Goal: Information Seeking & Learning: Learn about a topic

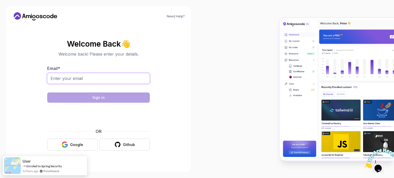
click at [77, 76] on input "Email *" at bounding box center [98, 78] width 103 height 11
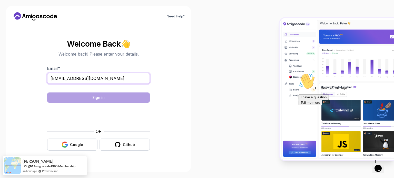
type input "srikarreddy0826@gmail.com"
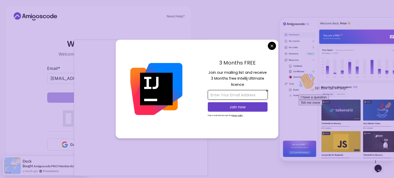
click at [220, 97] on input "email" at bounding box center [238, 94] width 60 height 9
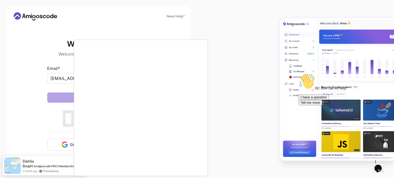
click at [272, 44] on body "Need Help? Welcome Back 👋 Welcome back! Please enter your details. Email * srik…" at bounding box center [197, 89] width 394 height 178
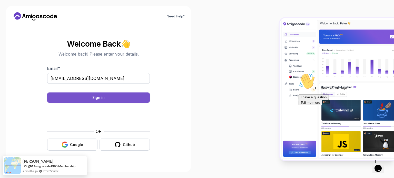
click at [117, 100] on button "Sign in" at bounding box center [98, 98] width 103 height 10
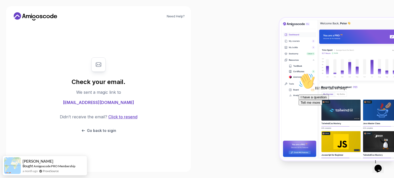
click at [123, 117] on button "Click to resend" at bounding box center [122, 117] width 30 height 6
click at [91, 129] on p "Go back to sigin" at bounding box center [101, 130] width 29 height 5
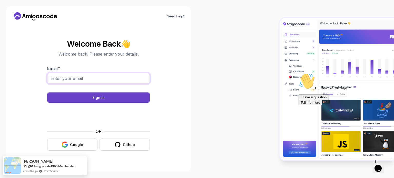
click at [80, 79] on input "Email *" at bounding box center [98, 78] width 103 height 11
type input "srikarreddy0826@gmail.com"
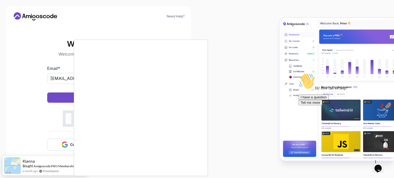
click at [67, 116] on div at bounding box center [197, 89] width 394 height 178
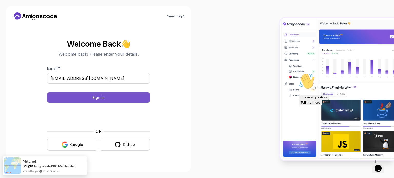
click at [126, 102] on button "Sign in" at bounding box center [98, 98] width 103 height 10
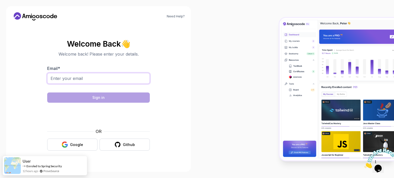
click at [85, 77] on input "Email *" at bounding box center [98, 78] width 103 height 11
type input "srikarreddy0826@gmail.com"
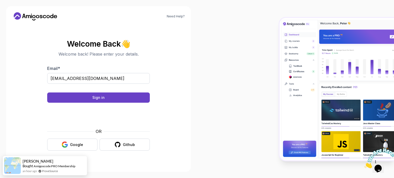
click at [274, 44] on body "Need Help? Welcome Back 👋 Welcome back! Please enter your details. Email * srik…" at bounding box center [197, 89] width 394 height 178
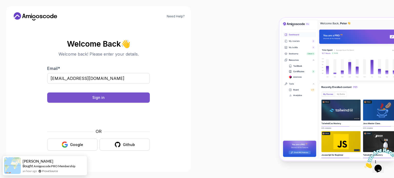
click at [105, 97] on button "Sign in" at bounding box center [98, 98] width 103 height 10
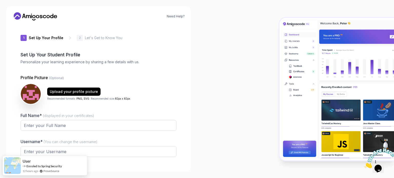
type input "calmpanther018c3"
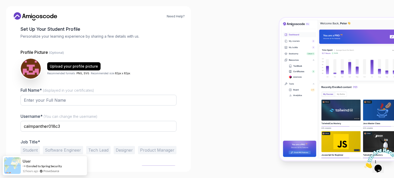
scroll to position [35, 0]
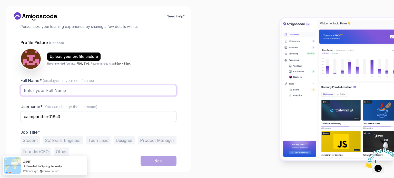
click at [61, 92] on input "Full Name* (displayed in your certificates)" at bounding box center [99, 90] width 156 height 11
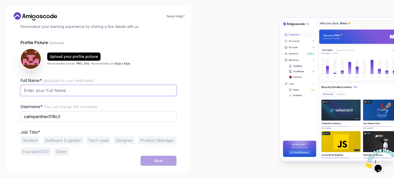
type input "srikarreddy gopidi"
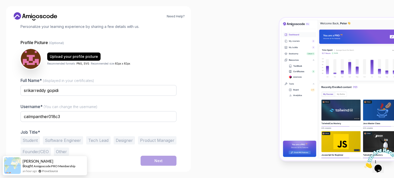
click at [29, 140] on button "Student" at bounding box center [30, 141] width 19 height 8
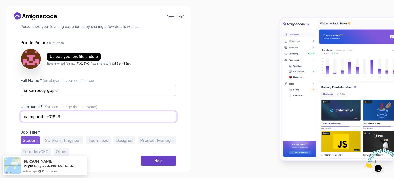
click at [89, 118] on input "calmpanther018c3" at bounding box center [99, 116] width 156 height 11
type input "Srikarreddy"
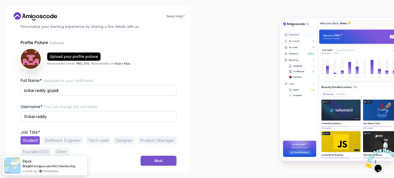
click at [164, 159] on button "Next" at bounding box center [159, 161] width 36 height 10
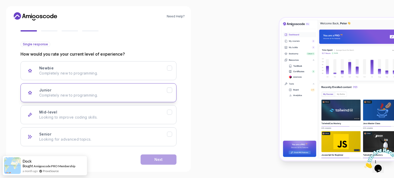
scroll to position [51, 0]
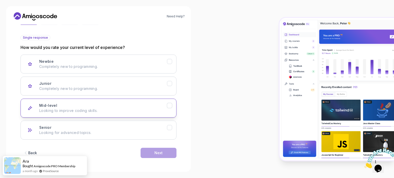
click at [152, 104] on div "Mid-level Looking to improve coding skills." at bounding box center [103, 108] width 128 height 10
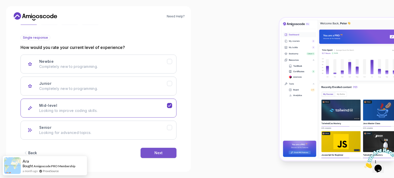
click at [167, 150] on button "Next" at bounding box center [159, 153] width 36 height 10
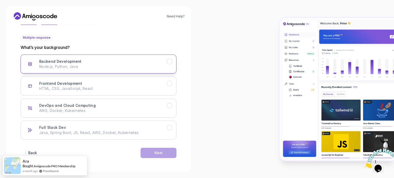
click at [121, 65] on p "Node.js, Python, Java" at bounding box center [103, 66] width 128 height 5
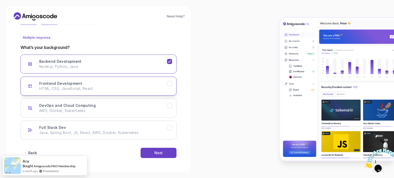
click at [124, 80] on button "Frontend Development HTML, CSS, JavaScript, React" at bounding box center [99, 86] width 156 height 19
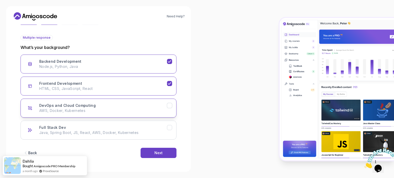
click at [120, 104] on div "DevOps and Cloud Computing AWS, Docker, Kubernetes" at bounding box center [103, 108] width 128 height 10
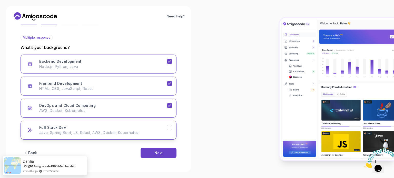
click at [143, 131] on p "Java, Spring Boot, JS, React, AWS, Docker, Kubernetes" at bounding box center [103, 132] width 128 height 5
click at [158, 152] on div "Next" at bounding box center [159, 153] width 8 height 5
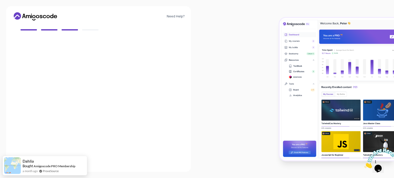
scroll to position [45, 0]
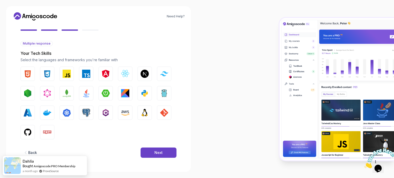
click at [31, 150] on div "Back" at bounding box center [32, 152] width 9 height 5
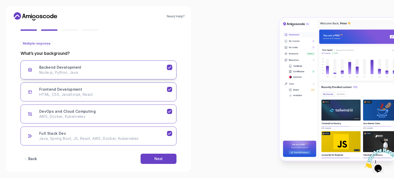
click at [76, 73] on p "Node.js, Python, Java" at bounding box center [103, 72] width 128 height 5
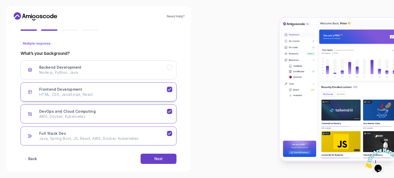
click at [89, 95] on p "HTML, CSS, JavaScript, React" at bounding box center [103, 94] width 128 height 5
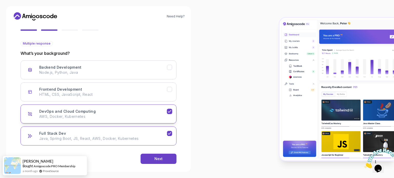
click at [105, 111] on div "DevOps and Cloud Computing AWS, Docker, Kubernetes" at bounding box center [103, 114] width 128 height 10
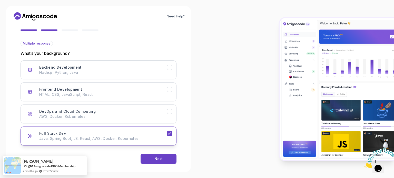
click at [118, 132] on div "Full Stack Dev Java, Spring Boot, JS, React, AWS, Docker, Kubernetes" at bounding box center [103, 136] width 128 height 10
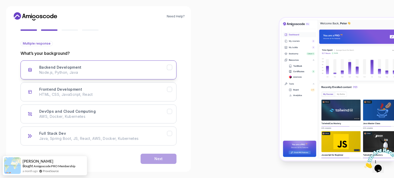
click at [117, 71] on p "Node.js, Python, Java" at bounding box center [103, 72] width 128 height 5
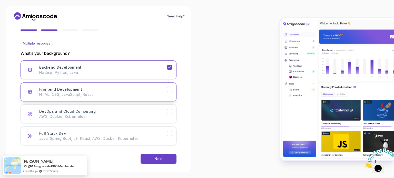
click at [118, 88] on div "Frontend Development HTML, CSS, JavaScript, React" at bounding box center [103, 92] width 128 height 10
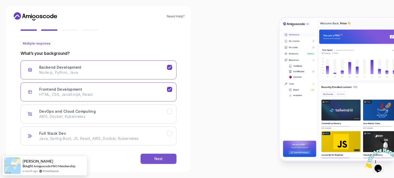
click at [149, 159] on button "Next" at bounding box center [159, 159] width 36 height 10
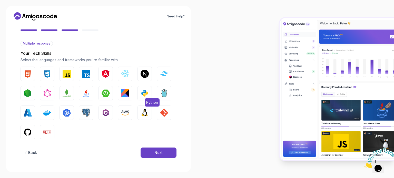
click at [142, 95] on img "button" at bounding box center [145, 93] width 8 height 8
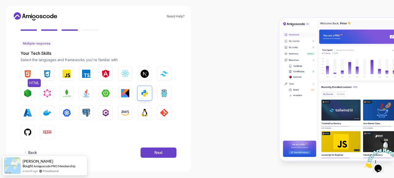
click at [26, 74] on img "button" at bounding box center [28, 74] width 8 height 8
click at [46, 75] on img "button" at bounding box center [47, 74] width 8 height 8
click at [86, 93] on img "button" at bounding box center [86, 93] width 8 height 8
click at [150, 154] on button "Next" at bounding box center [159, 153] width 36 height 10
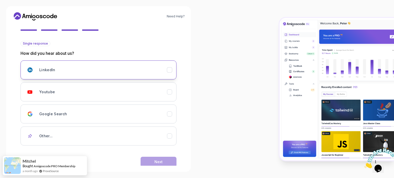
scroll to position [54, 0]
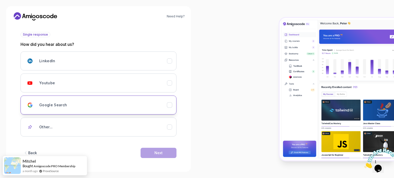
click at [81, 102] on div "Google Search" at bounding box center [103, 105] width 128 height 10
click at [156, 151] on div "Next" at bounding box center [159, 153] width 8 height 5
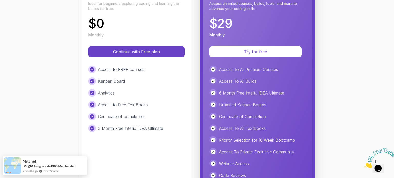
scroll to position [88, 0]
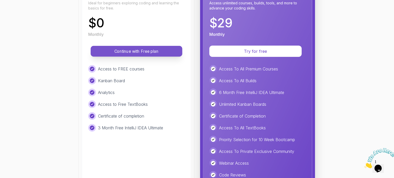
click at [151, 49] on p "Continue with Free plan" at bounding box center [137, 52] width 80 height 6
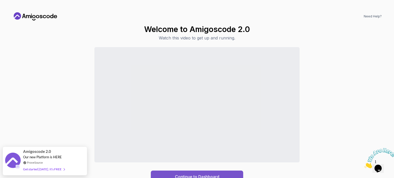
click at [177, 173] on button "Continue to Dashboard" at bounding box center [197, 177] width 92 height 12
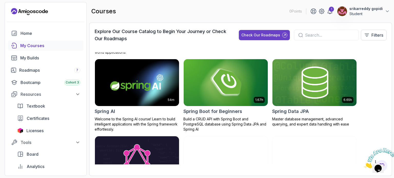
scroll to position [919, 0]
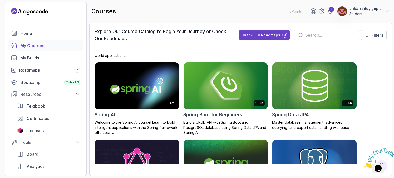
click at [218, 102] on img at bounding box center [226, 86] width 88 height 50
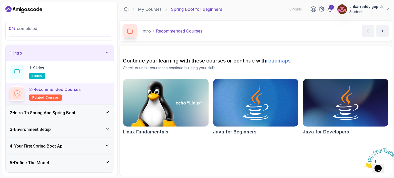
click at [78, 88] on p "2 - Recommended Courses" at bounding box center [54, 89] width 51 height 6
click at [44, 66] on p "1 - Slides" at bounding box center [36, 68] width 15 height 6
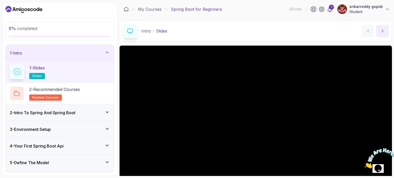
click at [381, 29] on icon "next content" at bounding box center [382, 30] width 5 height 5
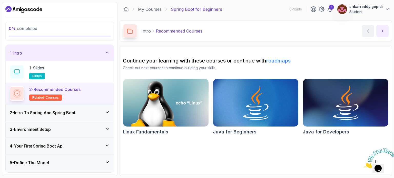
click at [382, 34] on button "next content" at bounding box center [383, 31] width 12 height 12
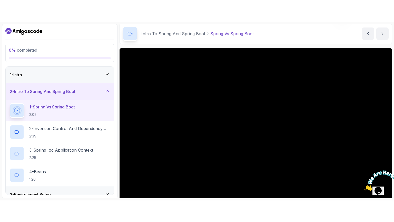
scroll to position [54, 0]
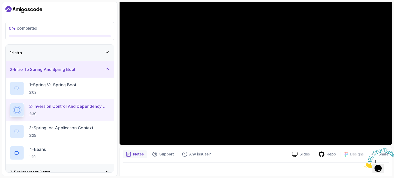
scroll to position [15, 0]
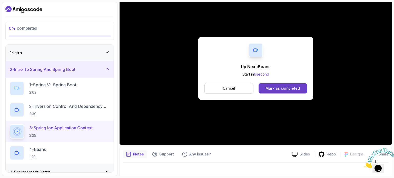
click at [254, 52] on icon at bounding box center [255, 50] width 5 height 5
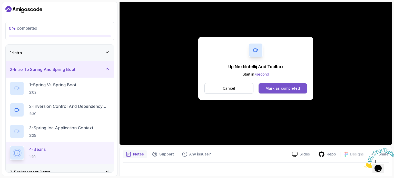
click at [272, 86] on div "Mark as completed" at bounding box center [283, 88] width 34 height 5
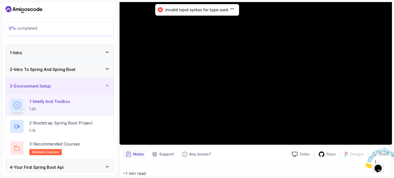
click at [83, 72] on div "2 - Intro To Spring And Spring Boot" at bounding box center [60, 69] width 100 height 6
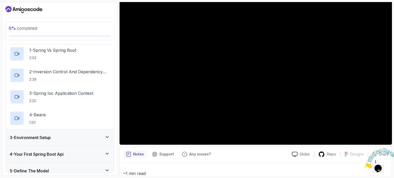
scroll to position [35, 0]
click at [58, 98] on p "2:25" at bounding box center [61, 100] width 64 height 5
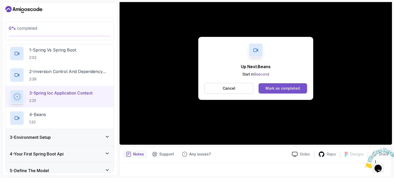
click at [292, 89] on div "Mark as completed" at bounding box center [283, 88] width 34 height 5
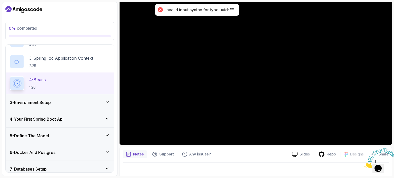
scroll to position [71, 0]
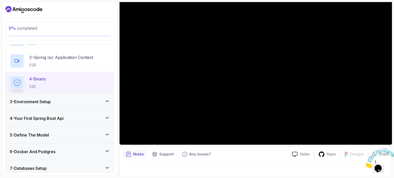
click at [56, 100] on div "3 - Environment Setup" at bounding box center [60, 102] width 100 height 6
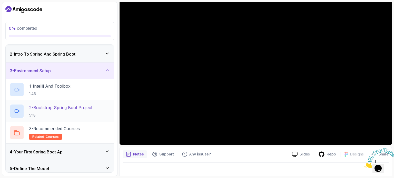
scroll to position [14, 0]
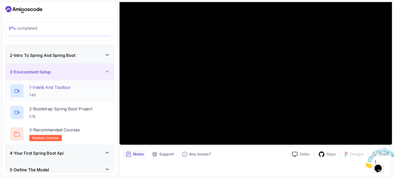
click at [62, 89] on p "1 - Intellij And Toolbox" at bounding box center [49, 87] width 41 height 6
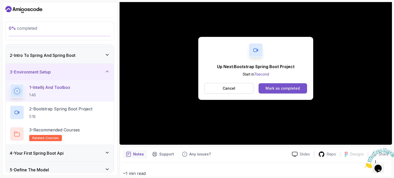
click at [271, 86] on div "Mark as completed" at bounding box center [283, 88] width 34 height 5
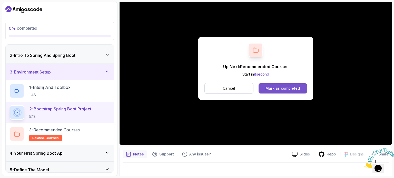
click at [280, 87] on div "Mark as completed" at bounding box center [283, 88] width 34 height 5
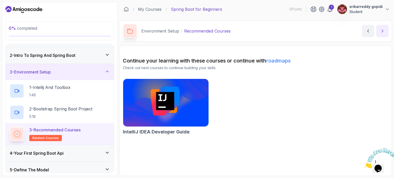
click at [384, 30] on icon "next content" at bounding box center [382, 30] width 5 height 5
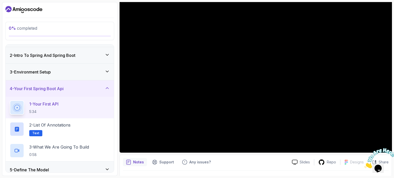
scroll to position [46, 0]
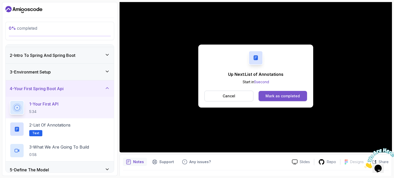
click at [301, 98] on button "Mark as completed" at bounding box center [283, 96] width 49 height 10
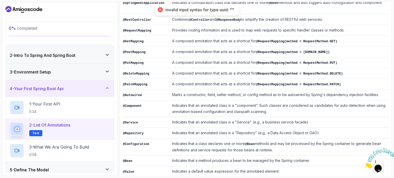
scroll to position [109, 0]
